Goal: Check status: Check status

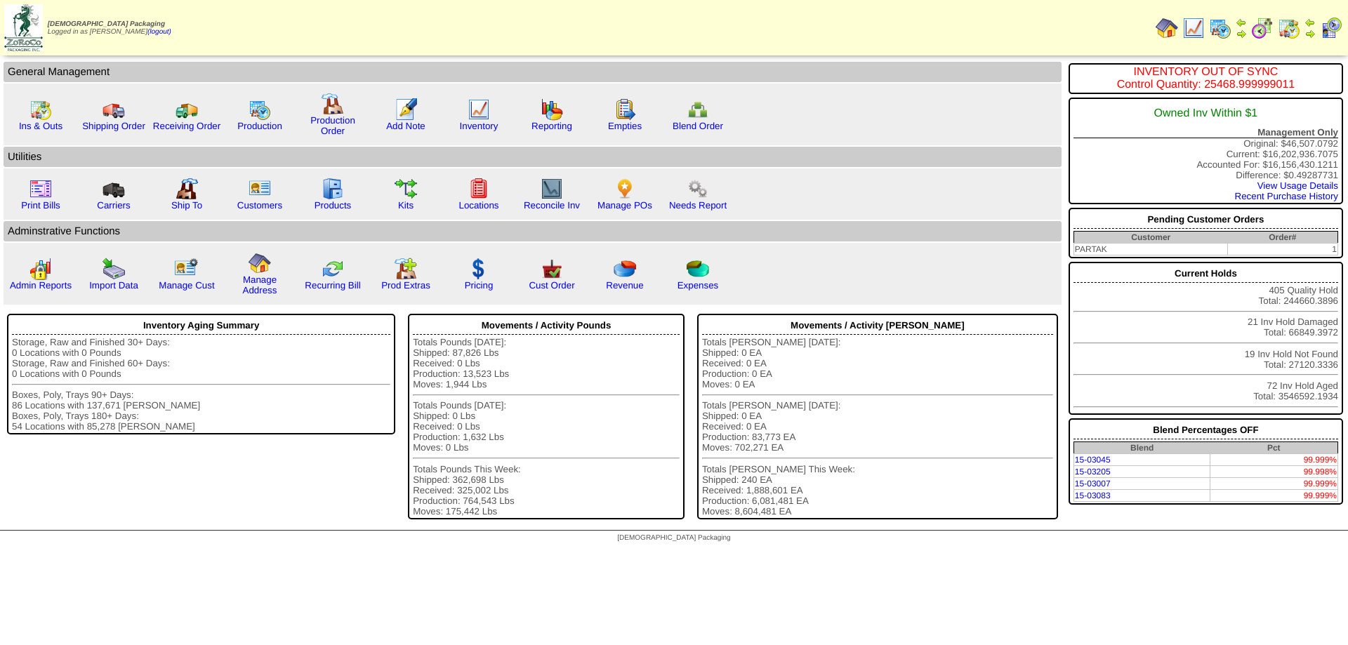
click at [1218, 30] on img at bounding box center [1220, 28] width 22 height 22
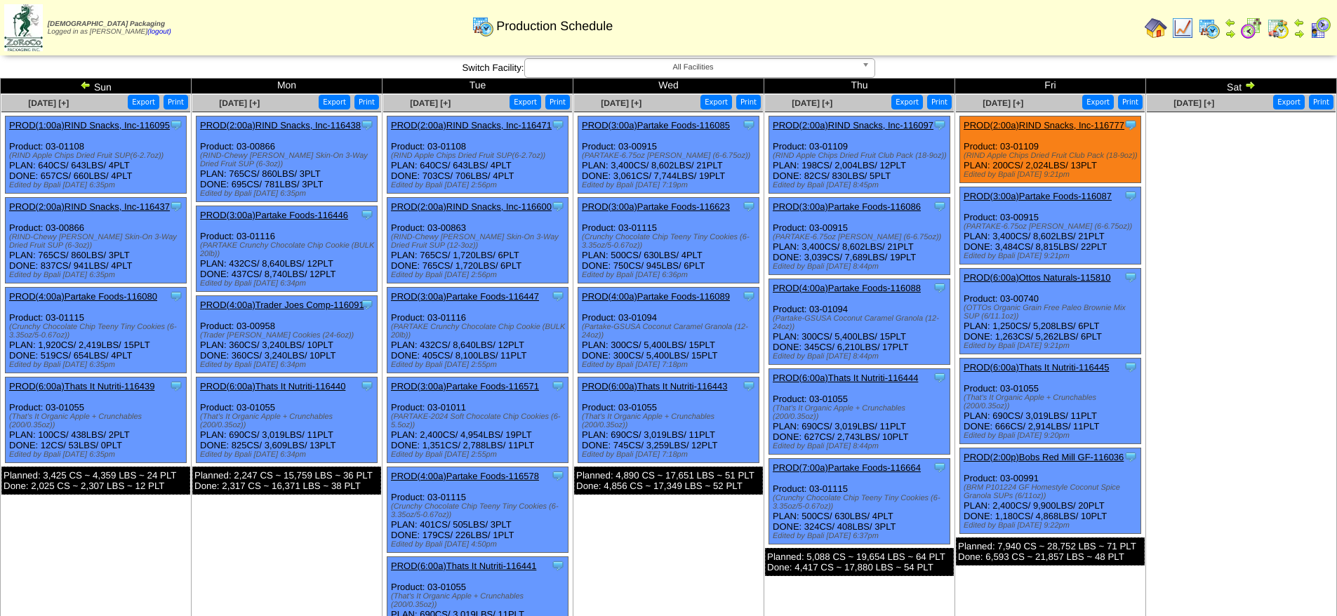
click at [86, 84] on img at bounding box center [85, 84] width 11 height 11
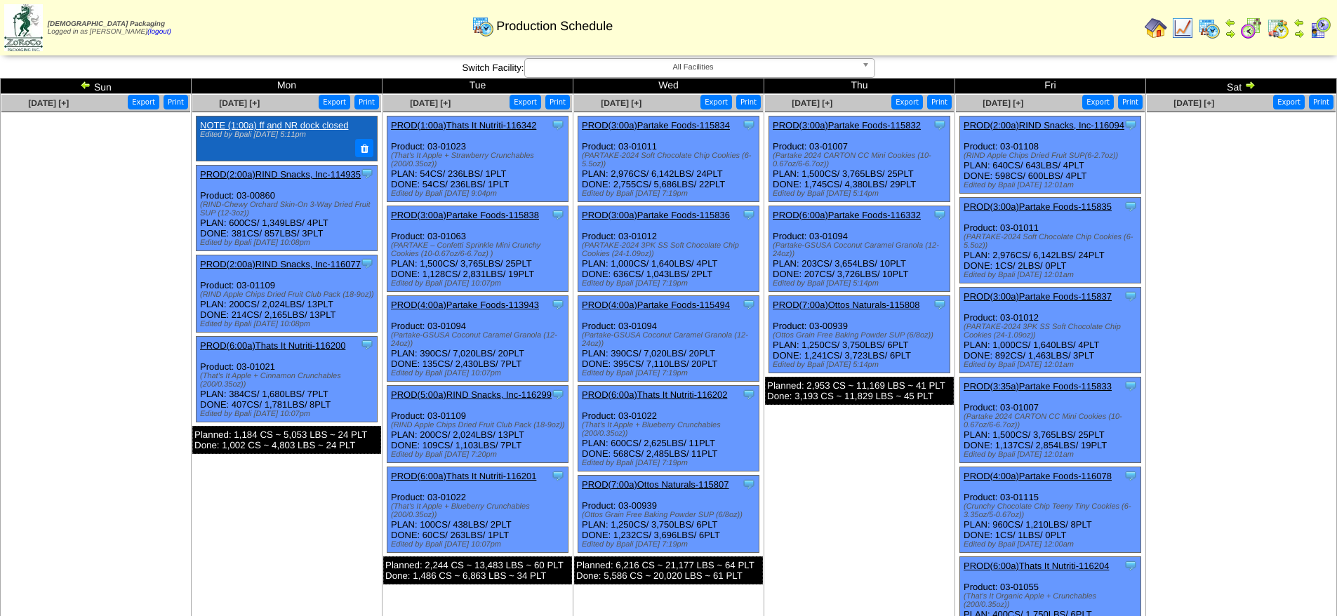
click at [1250, 86] on img at bounding box center [1250, 84] width 11 height 11
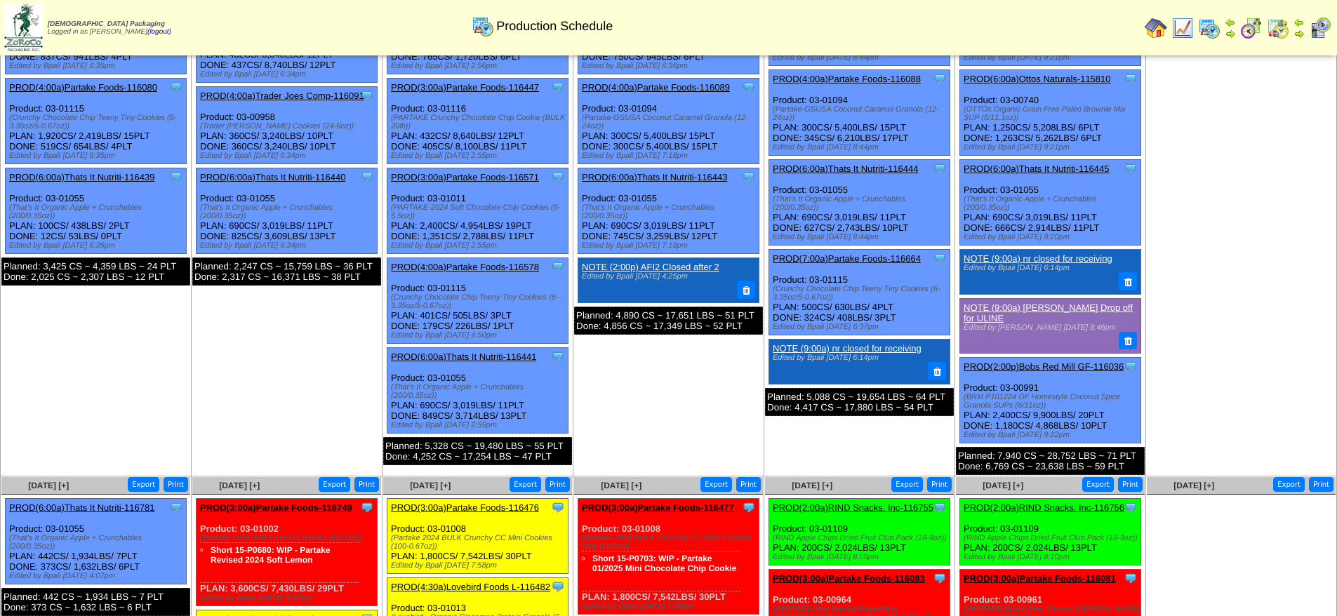
scroll to position [211, 0]
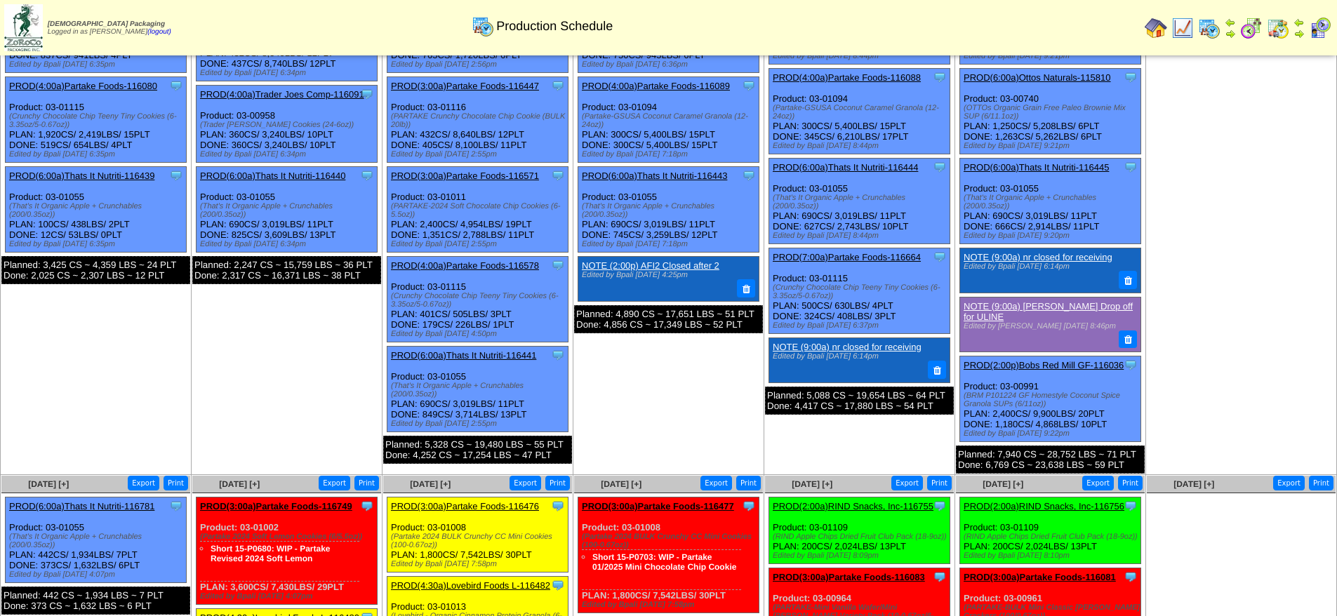
click at [276, 399] on td "[DATE] [+] Print Export Clone Item PROD(2:00a)RIND Snacks, Inc-116438 RIND Snac…" at bounding box center [287, 179] width 191 height 592
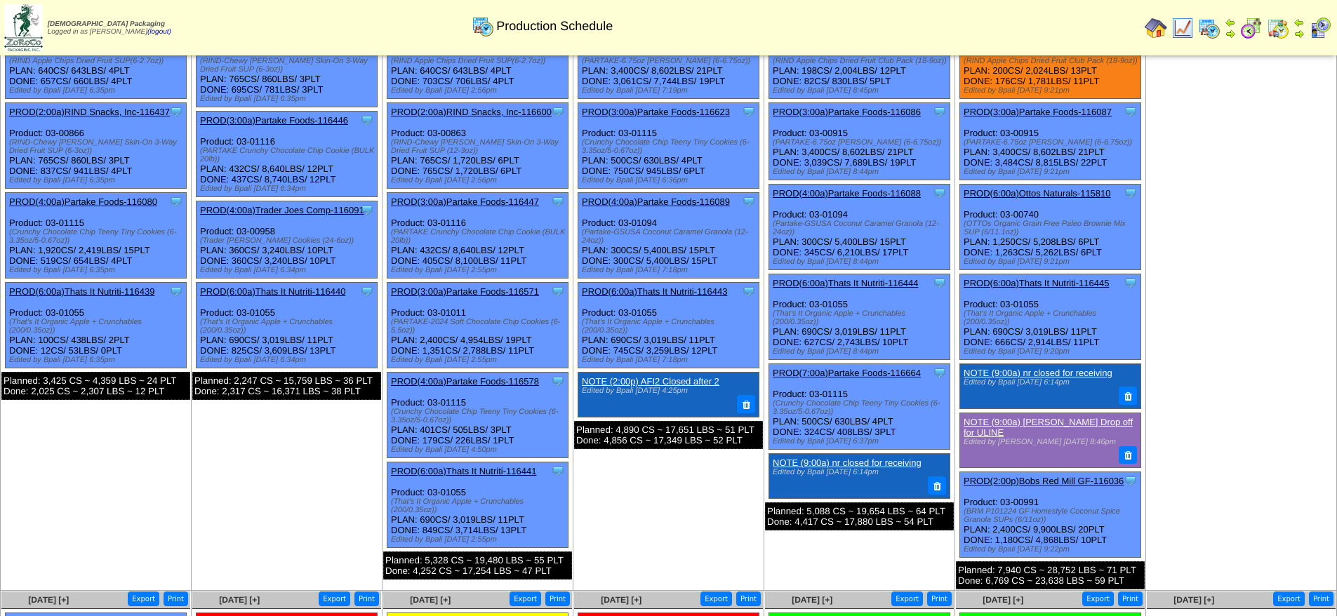
scroll to position [70, 0]
